Goal: Download file/media

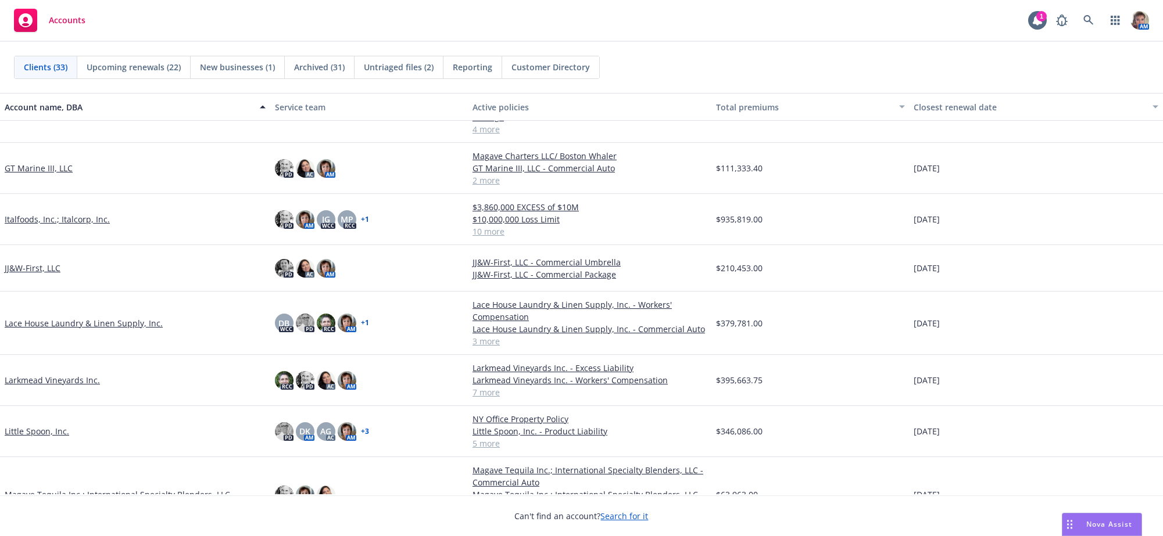
scroll to position [428, 0]
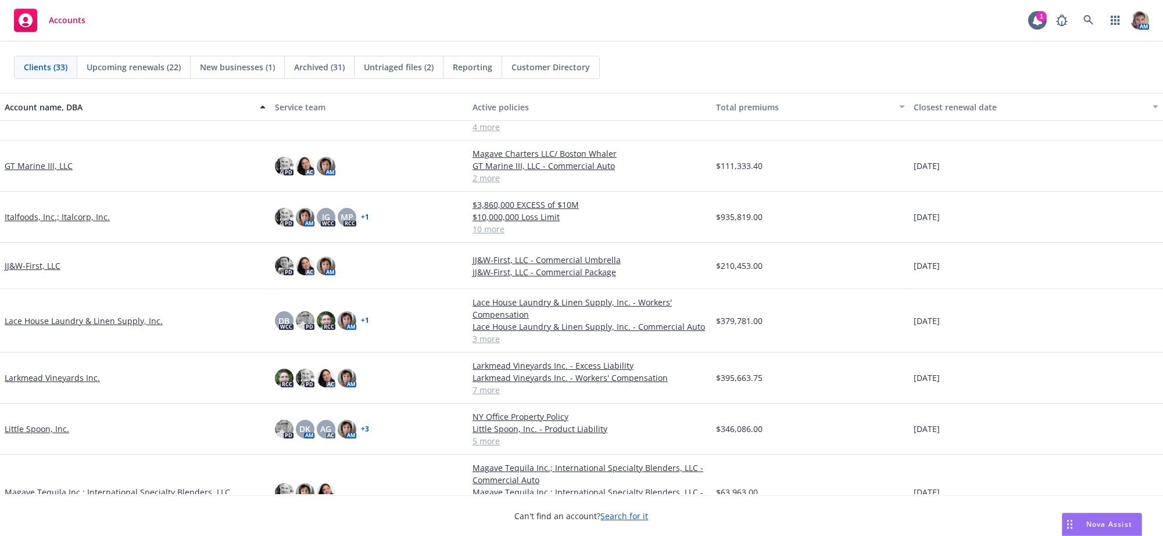
click at [56, 269] on link "JJ&W-First, LLC" at bounding box center [33, 266] width 56 height 12
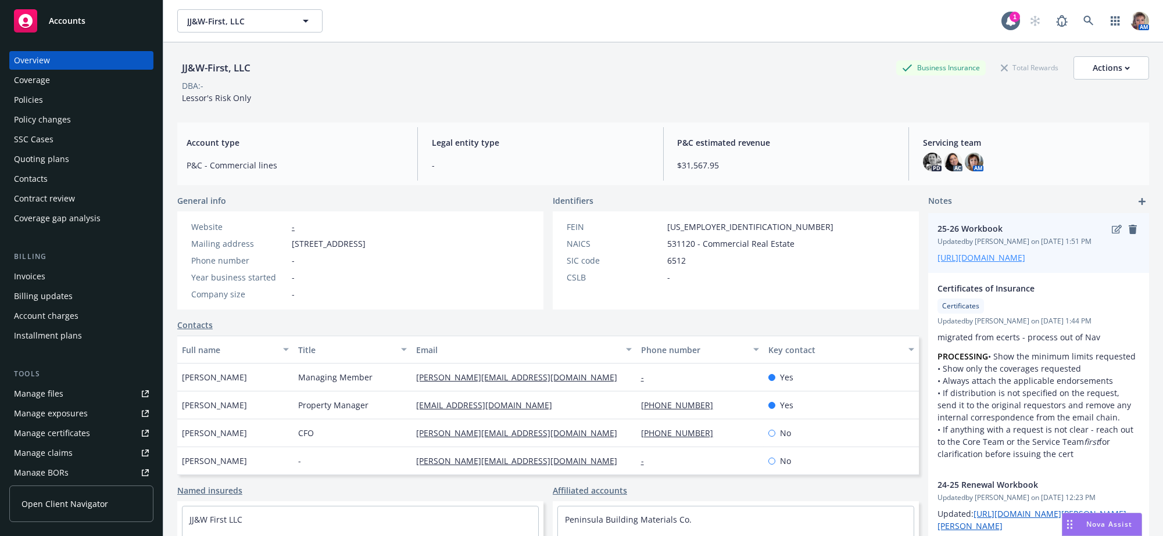
click at [1012, 263] on link "[URL][DOMAIN_NAME]" at bounding box center [981, 257] width 88 height 11
